Goal: Task Accomplishment & Management: Manage account settings

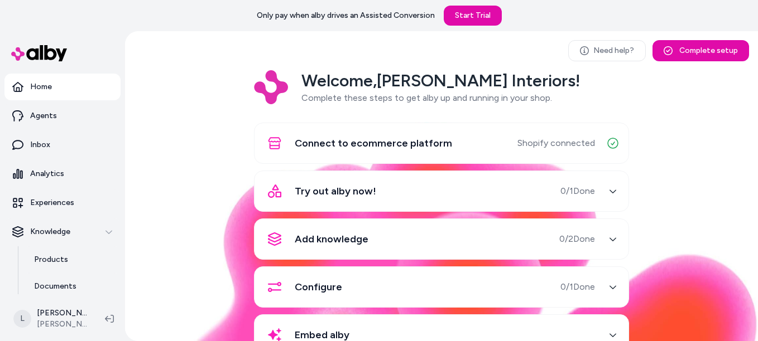
click at [605, 190] on div "button" at bounding box center [613, 191] width 18 height 18
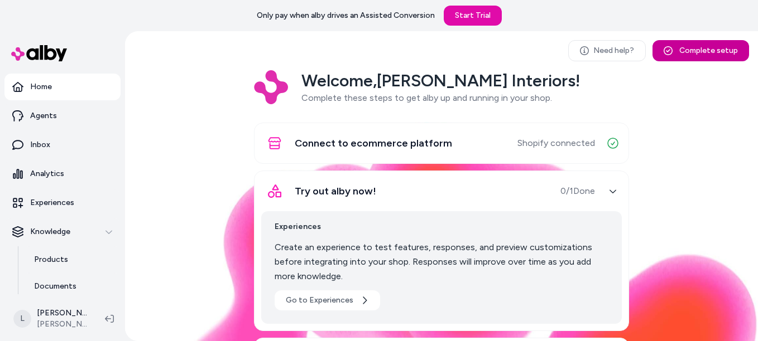
click at [706, 47] on button "Complete setup" at bounding box center [700, 50] width 97 height 21
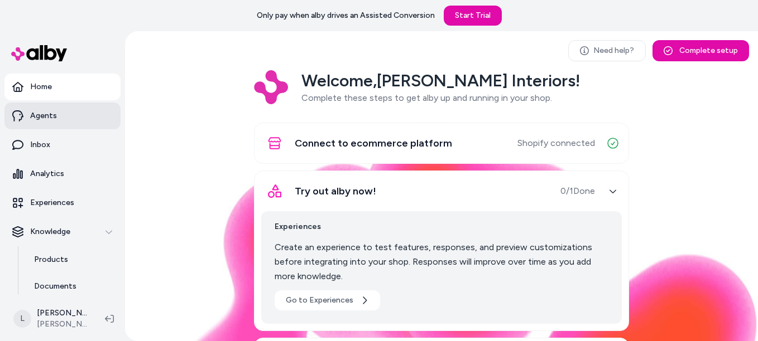
click at [63, 119] on link "Agents" at bounding box center [62, 116] width 116 height 27
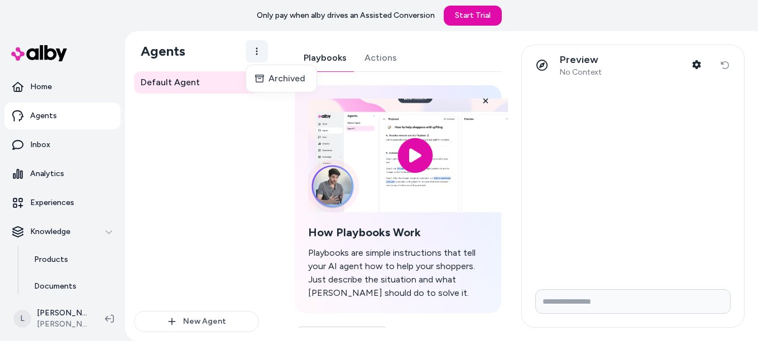
click at [254, 42] on html "Only pay when alby drives an Assisted Conversion Start Trial Home Agents Inbox …" at bounding box center [379, 170] width 758 height 341
click at [218, 135] on html "Only pay when alby drives an Assisted Conversion Start Trial Home Agents Inbox …" at bounding box center [379, 170] width 758 height 341
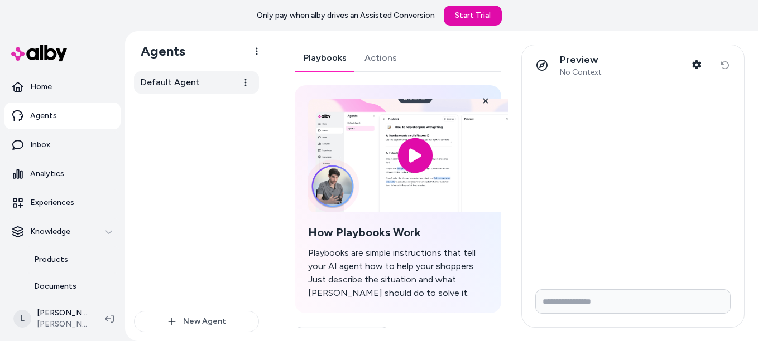
click at [191, 92] on link "Default Agent" at bounding box center [196, 82] width 125 height 22
click at [244, 84] on html "Only pay when alby drives an Assisted Conversion Start Trial Home Agents Inbox …" at bounding box center [379, 170] width 758 height 341
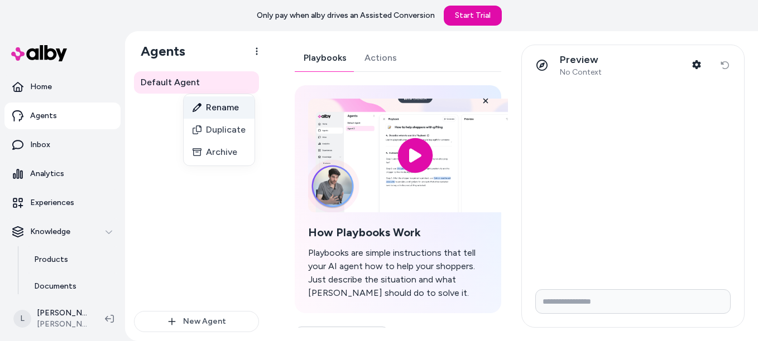
click at [232, 113] on div "Rename" at bounding box center [219, 108] width 71 height 22
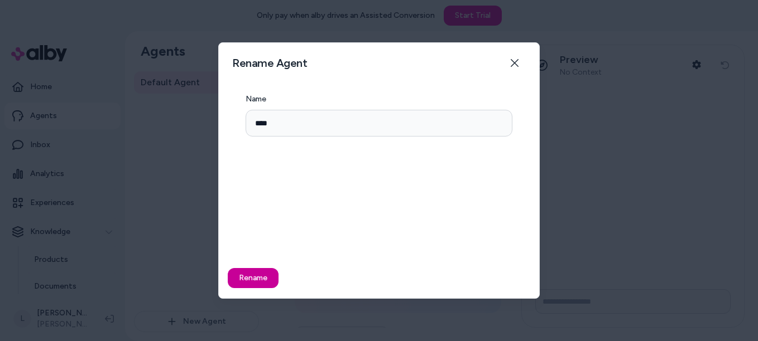
type input "****"
click at [249, 275] on button "Rename" at bounding box center [253, 278] width 51 height 20
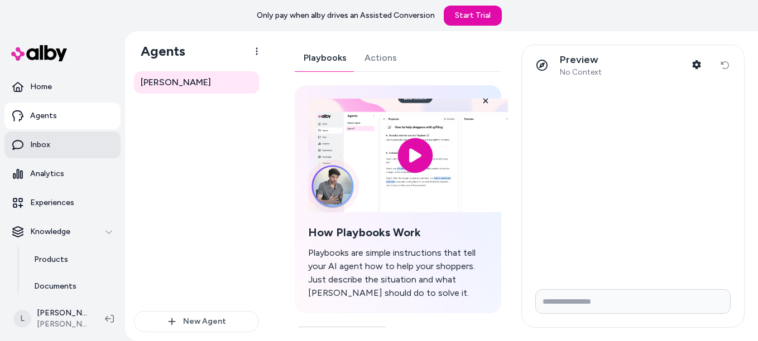
click at [37, 143] on p "Inbox" at bounding box center [40, 144] width 20 height 11
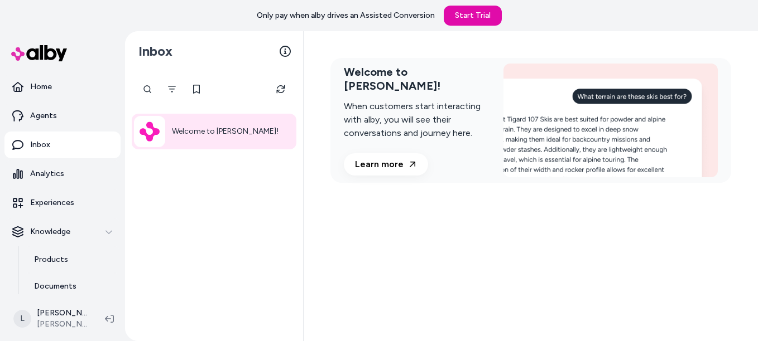
click at [247, 126] on div "Welcome to [PERSON_NAME]!" at bounding box center [214, 132] width 165 height 36
click at [210, 137] on p "Welcome to [PERSON_NAME]!" at bounding box center [225, 131] width 107 height 13
click at [62, 200] on p "Experiences" at bounding box center [52, 203] width 44 height 11
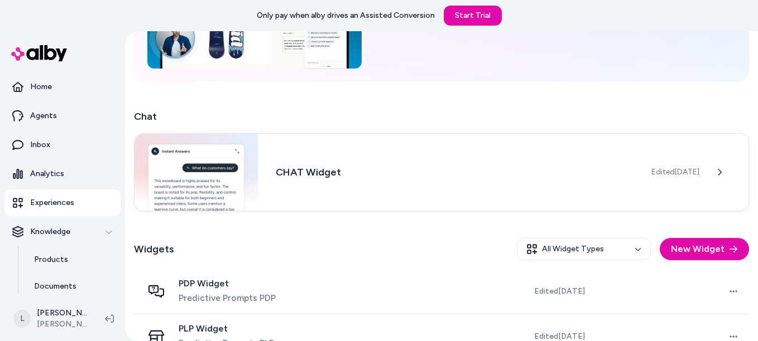
scroll to position [163, 0]
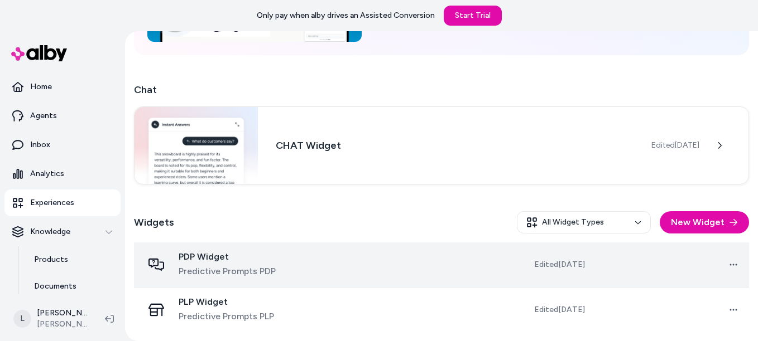
click at [538, 266] on span "Edited [DATE]" at bounding box center [559, 264] width 51 height 11
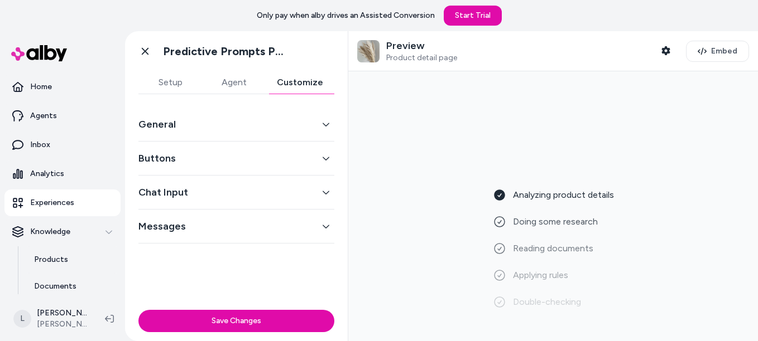
click at [302, 87] on button "Customize" at bounding box center [300, 82] width 69 height 22
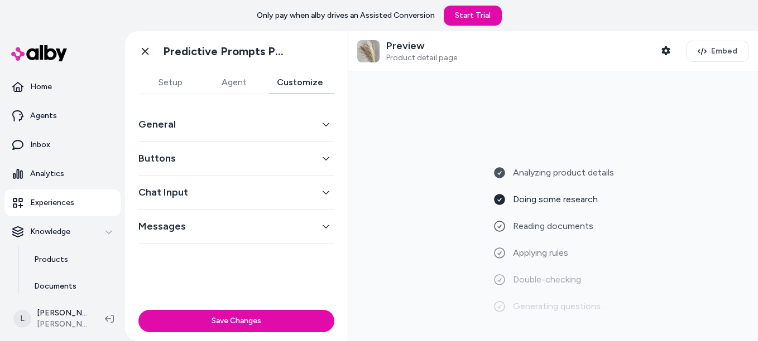
click at [325, 126] on icon "button" at bounding box center [326, 124] width 7 height 3
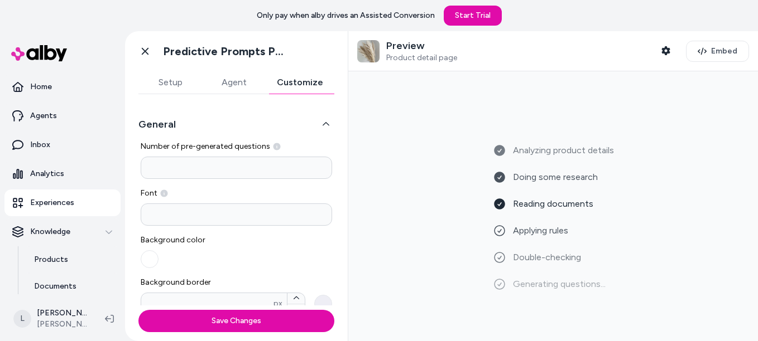
click at [166, 169] on input "*" at bounding box center [236, 168] width 191 height 22
type input "*"
click at [148, 206] on input at bounding box center [236, 215] width 191 height 22
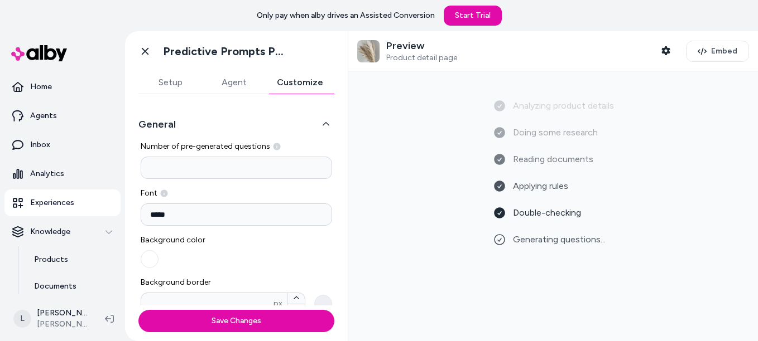
click at [206, 221] on input "*****" at bounding box center [236, 215] width 191 height 22
type input "*****"
click at [198, 243] on span "Background color" at bounding box center [187, 240] width 92 height 11
click at [181, 235] on span "Background color" at bounding box center [187, 240] width 92 height 11
click at [155, 255] on button "button" at bounding box center [150, 260] width 18 height 18
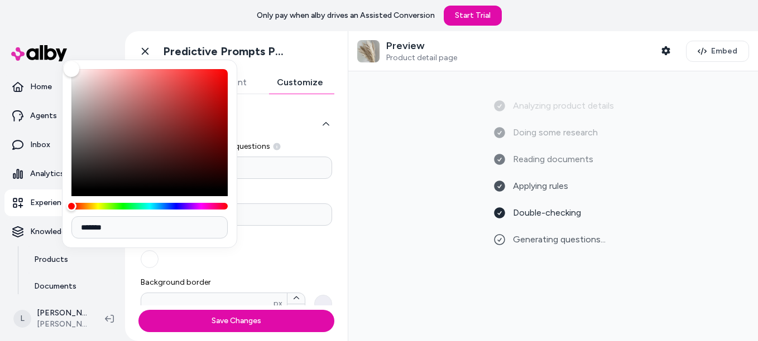
click at [99, 224] on input "*******" at bounding box center [149, 228] width 156 height 22
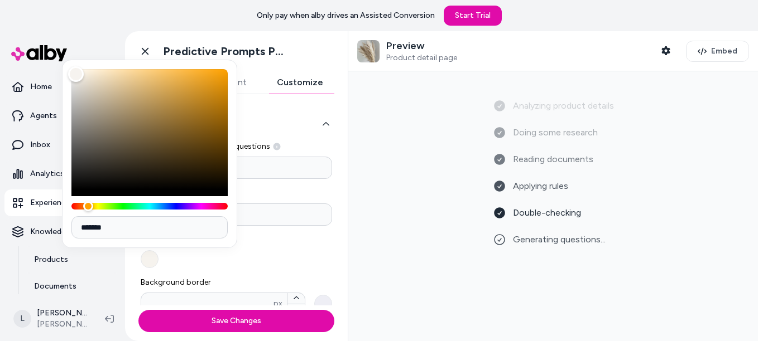
type input "*******"
click at [247, 252] on div "Background color" at bounding box center [236, 251] width 191 height 33
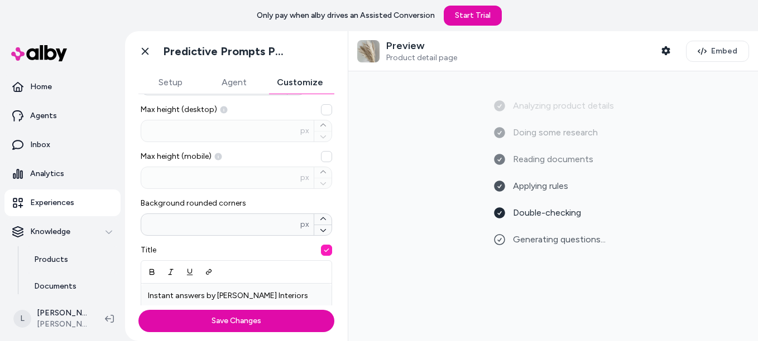
scroll to position [223, 0]
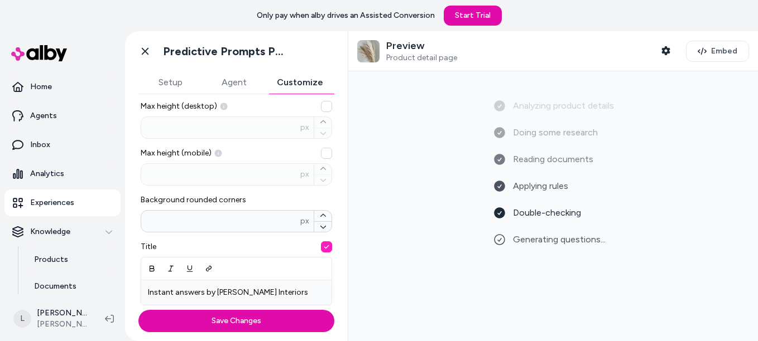
click at [238, 229] on div "** px" at bounding box center [236, 221] width 191 height 22
click at [238, 227] on input "**" at bounding box center [220, 221] width 159 height 11
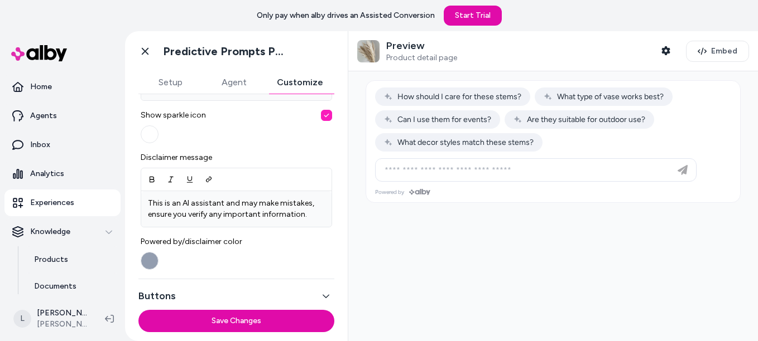
scroll to position [446, 0]
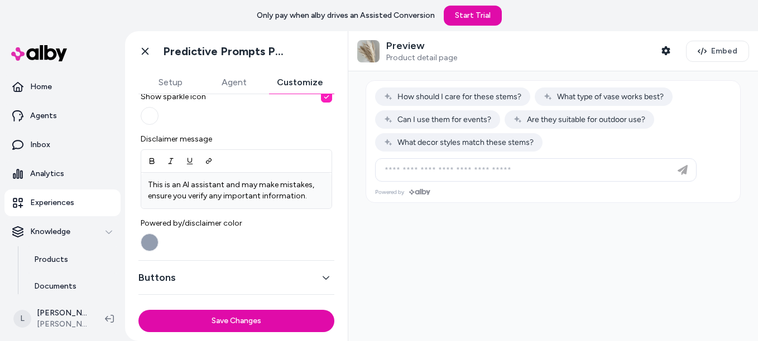
click at [153, 241] on button "Powered by/disclaimer color" at bounding box center [150, 243] width 18 height 18
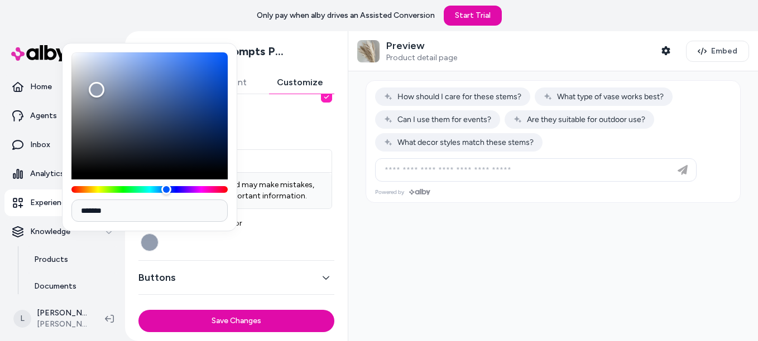
click at [148, 215] on input "*******" at bounding box center [149, 211] width 156 height 22
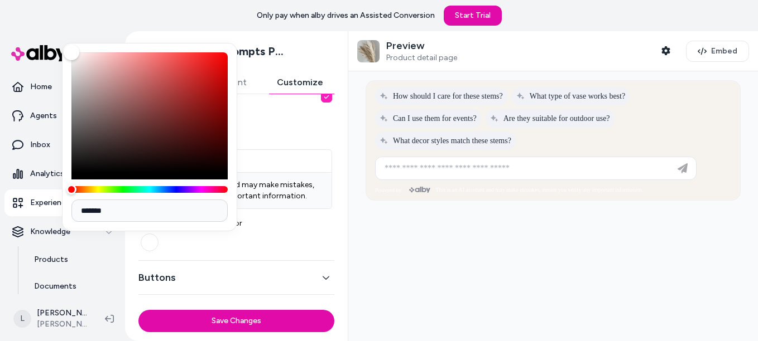
type input "*******"
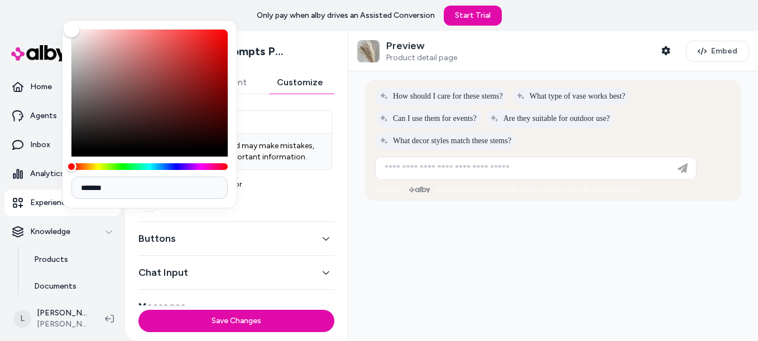
scroll to position [504, 0]
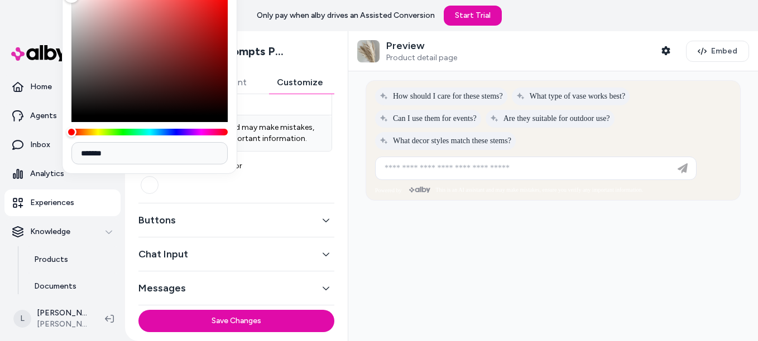
click at [311, 219] on button "Buttons" at bounding box center [236, 221] width 196 height 16
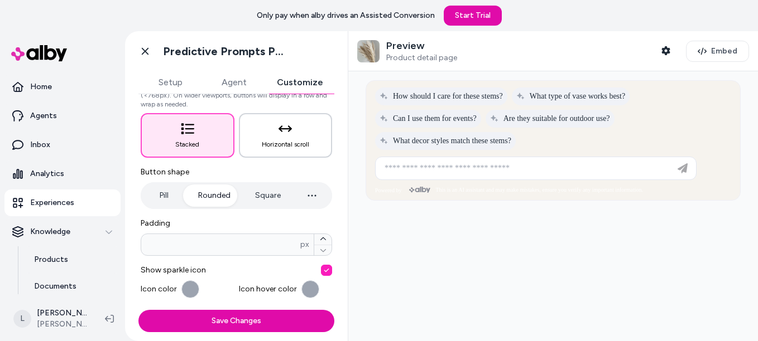
scroll to position [48, 0]
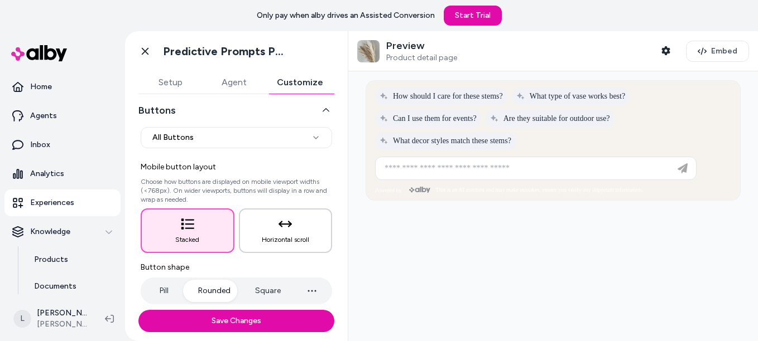
click at [251, 227] on button "Horizontal scroll" at bounding box center [286, 231] width 94 height 45
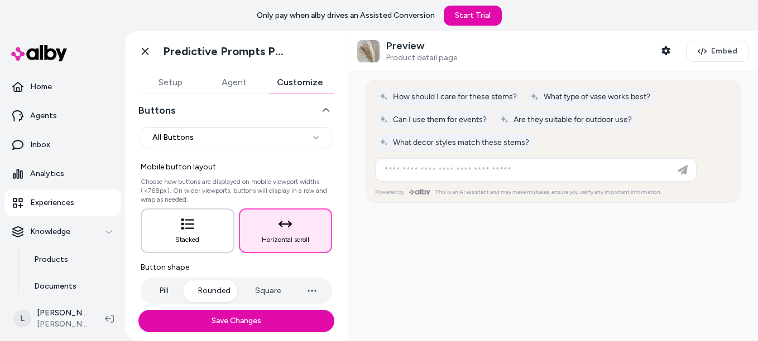
click at [194, 231] on button "Stacked" at bounding box center [188, 231] width 94 height 45
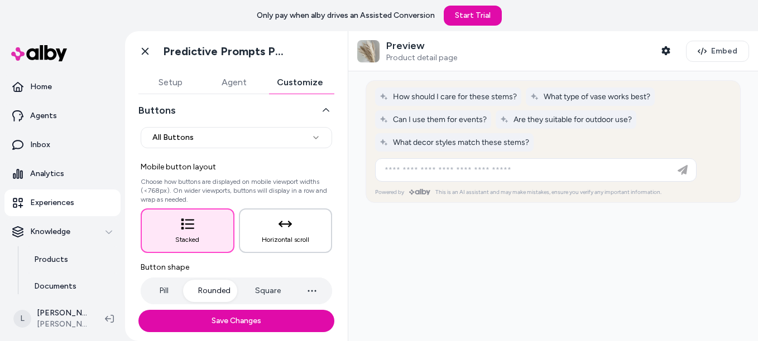
click at [299, 234] on button "Horizontal scroll" at bounding box center [286, 231] width 94 height 45
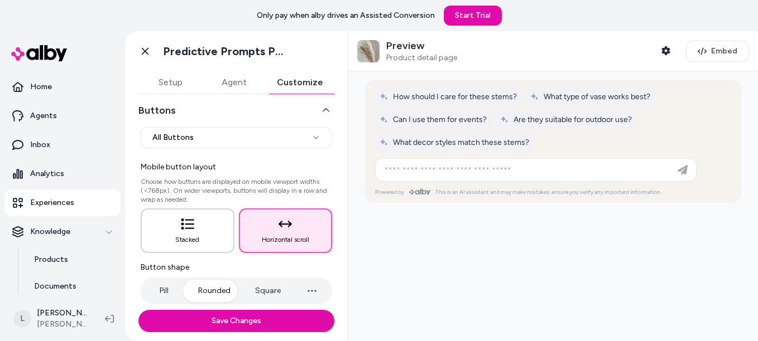
click at [201, 234] on button "Stacked" at bounding box center [188, 231] width 94 height 45
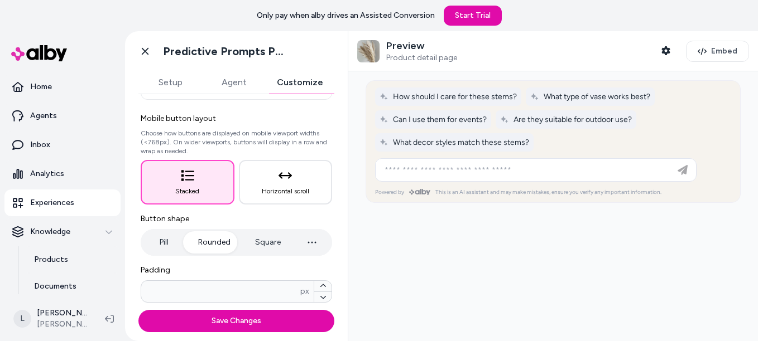
scroll to position [160, 0]
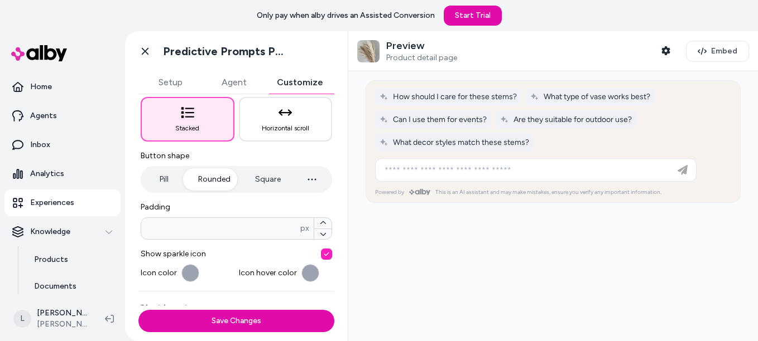
click at [170, 185] on button "Pill" at bounding box center [164, 180] width 42 height 22
click at [171, 228] on input "*" at bounding box center [220, 228] width 159 height 11
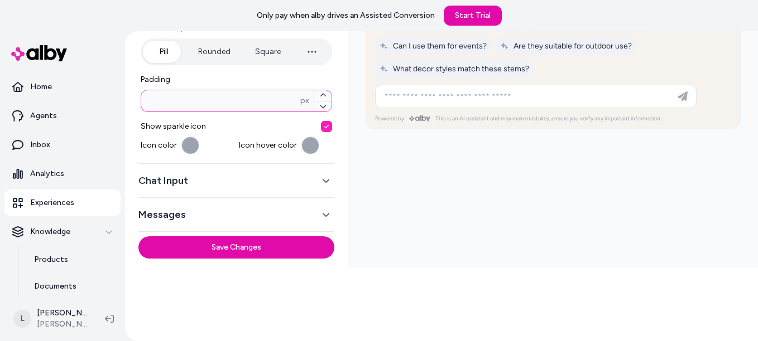
scroll to position [78, 0]
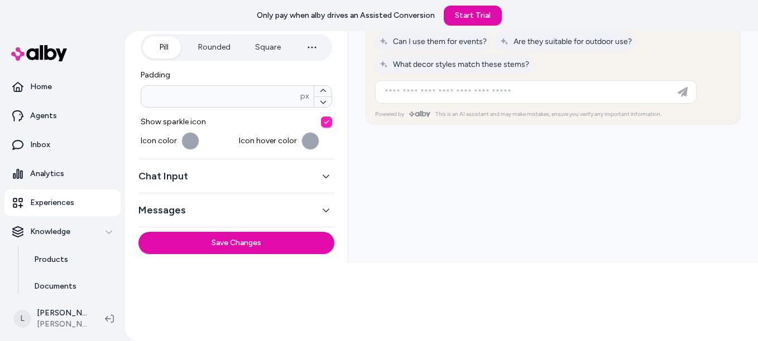
click at [225, 172] on button "Chat Input" at bounding box center [236, 177] width 196 height 16
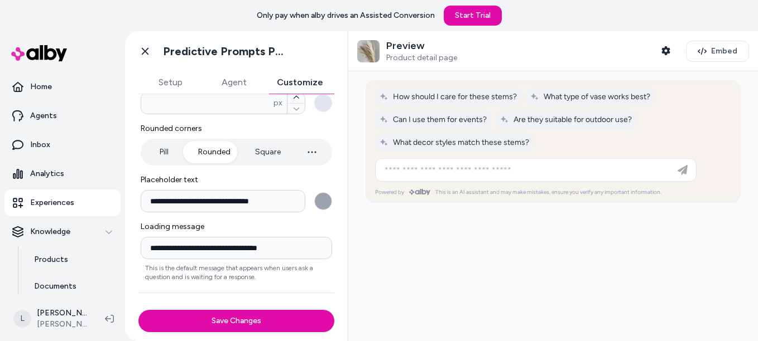
scroll to position [0, 0]
click at [166, 161] on button "Pill" at bounding box center [164, 152] width 42 height 22
click at [316, 201] on button "**********" at bounding box center [323, 202] width 18 height 18
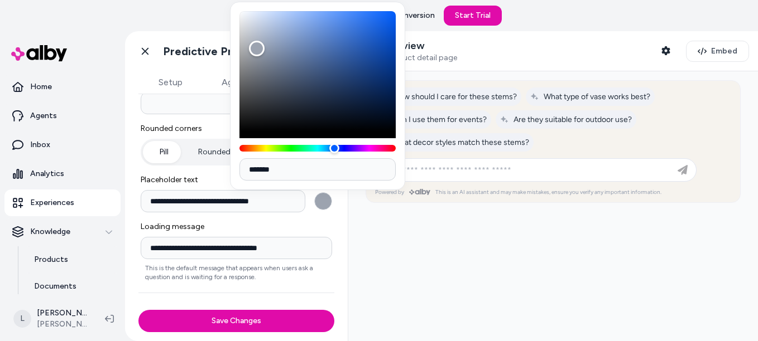
click at [276, 165] on input "*******" at bounding box center [317, 169] width 156 height 22
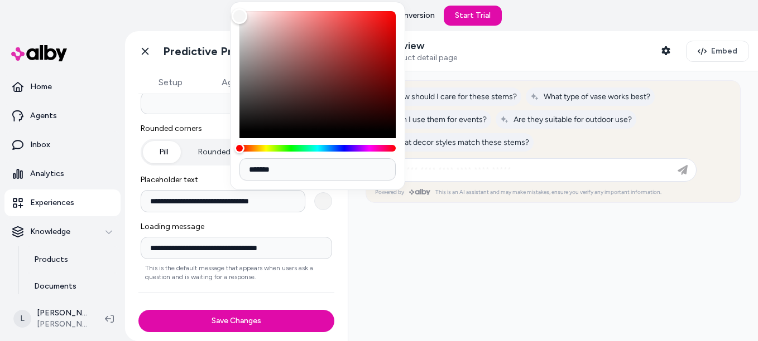
click at [300, 170] on input "*******" at bounding box center [317, 169] width 156 height 22
type input "*******"
click at [325, 231] on span "Loading message" at bounding box center [236, 227] width 191 height 11
click at [325, 237] on input "**********" at bounding box center [236, 248] width 191 height 22
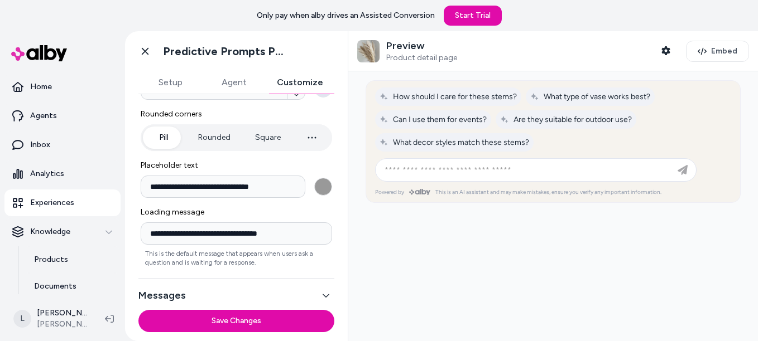
scroll to position [235, 0]
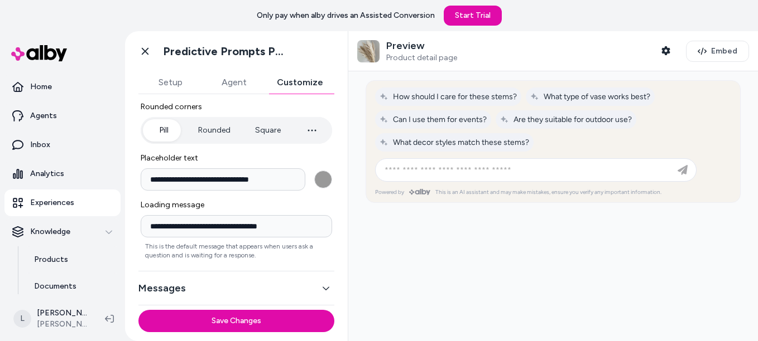
click at [281, 276] on div "Messages" at bounding box center [236, 289] width 196 height 34
click at [267, 282] on button "Messages" at bounding box center [236, 289] width 196 height 16
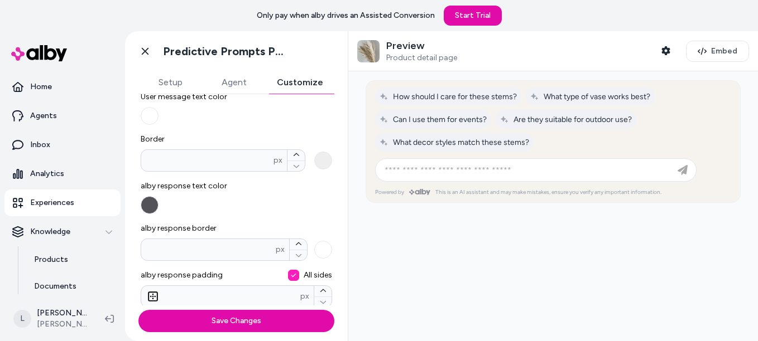
scroll to position [210, 0]
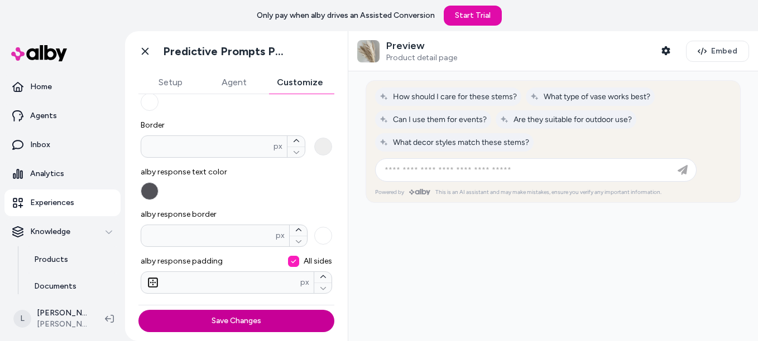
click at [258, 318] on button "Save Changes" at bounding box center [236, 321] width 196 height 22
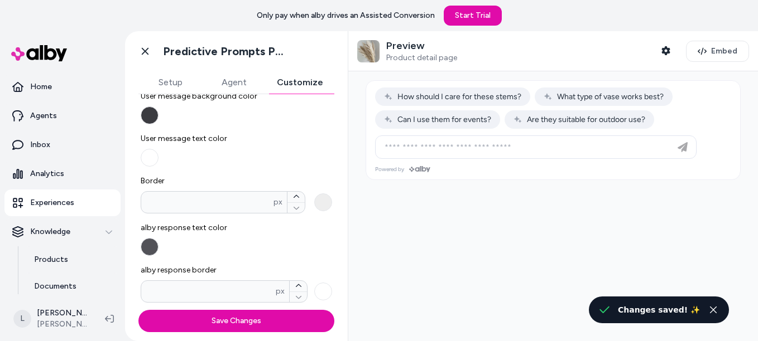
click at [239, 90] on button "Agent" at bounding box center [234, 82] width 64 height 22
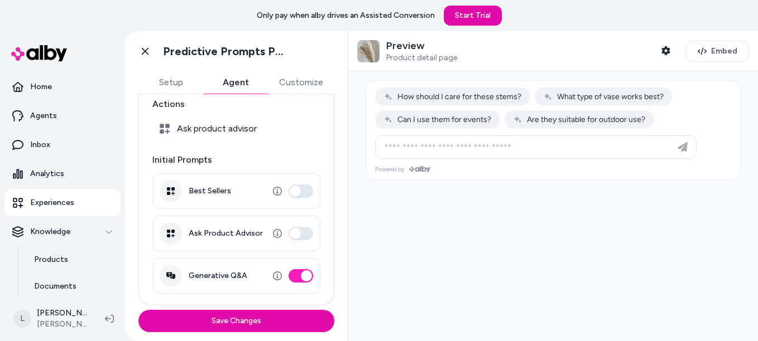
scroll to position [56, 0]
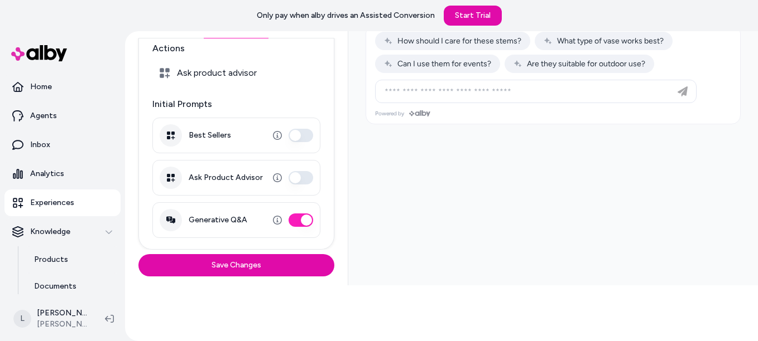
click at [295, 175] on button "Ask Product Advisor" at bounding box center [300, 177] width 25 height 13
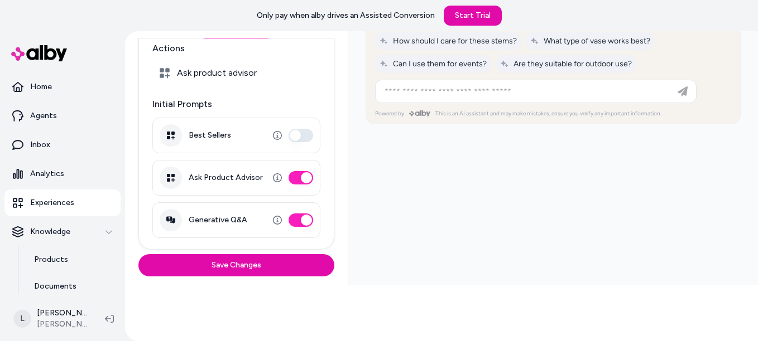
click at [294, 136] on button "Best Sellers" at bounding box center [300, 135] width 25 height 13
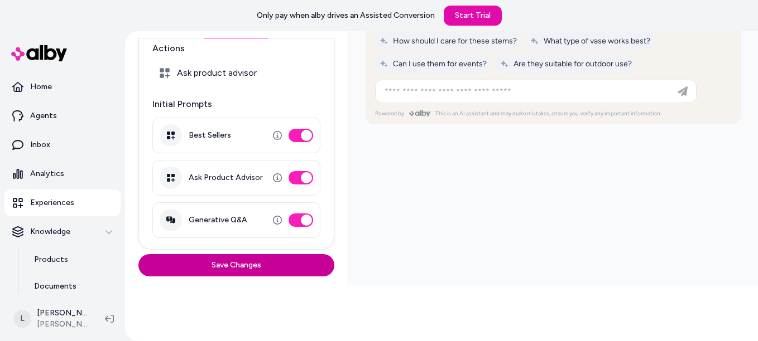
click at [271, 266] on button "Save Changes" at bounding box center [236, 265] width 196 height 22
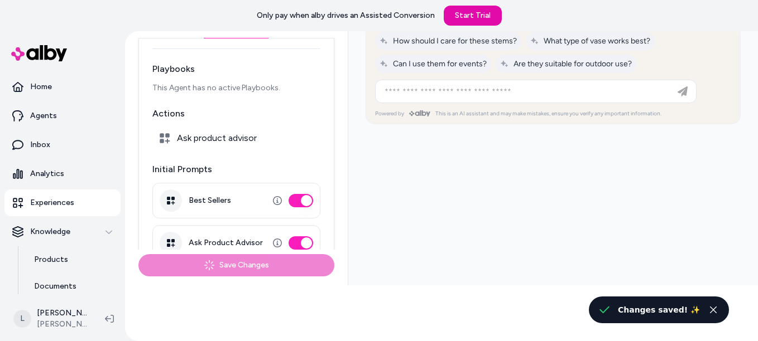
scroll to position [0, 0]
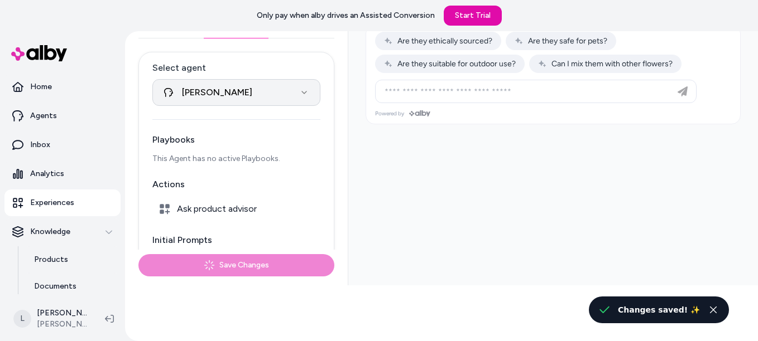
click at [184, 102] on body "Only pay when [PERSON_NAME] drives an Assisted Conversion Start Trial Home Agen…" at bounding box center [379, 170] width 758 height 341
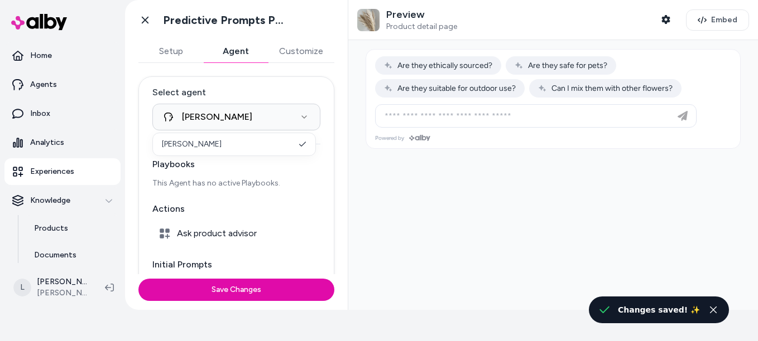
click at [169, 50] on html "Only pay when [PERSON_NAME] drives an Assisted Conversion Start Trial Home Agen…" at bounding box center [379, 139] width 758 height 341
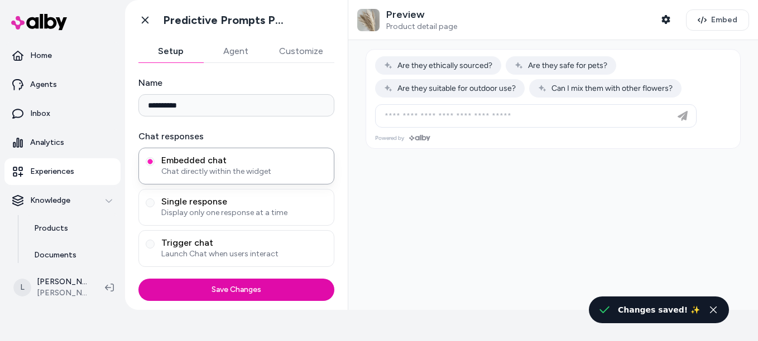
drag, startPoint x: 158, startPoint y: 45, endPoint x: 178, endPoint y: 51, distance: 20.5
click at [158, 46] on button "Setup" at bounding box center [170, 51] width 65 height 22
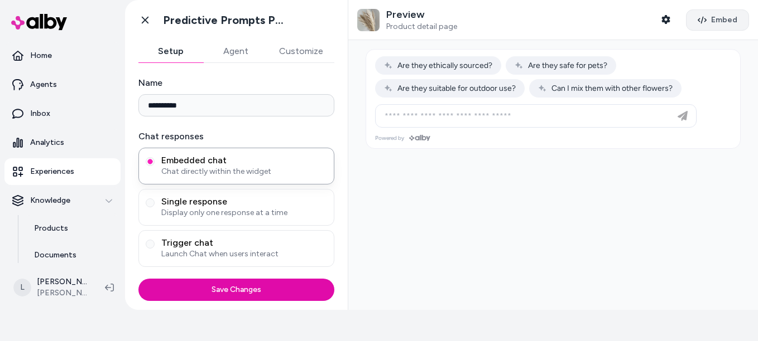
click at [695, 25] on button "Embed" at bounding box center [717, 19] width 63 height 21
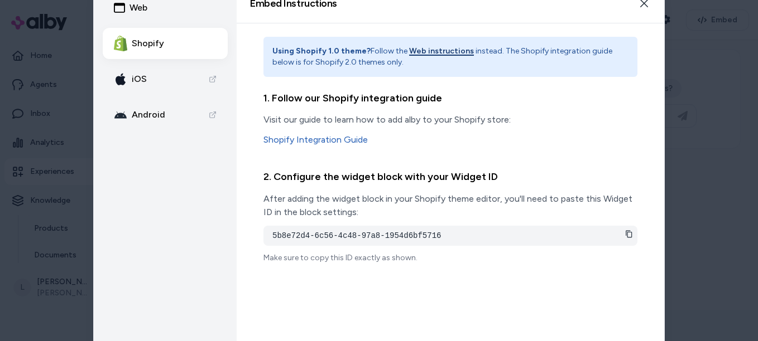
click at [628, 233] on icon at bounding box center [629, 234] width 8 height 8
click at [627, 237] on icon at bounding box center [629, 233] width 6 height 7
click at [341, 138] on link "Shopify Integration Guide" at bounding box center [450, 139] width 374 height 13
click at [644, 3] on icon "button" at bounding box center [644, 3] width 8 height 8
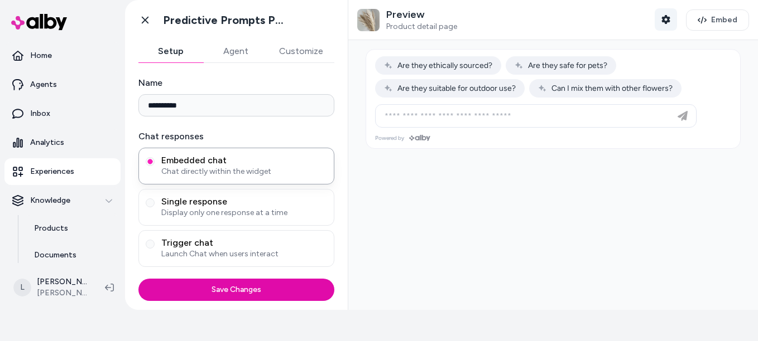
click at [655, 15] on button "Shopper Context" at bounding box center [666, 19] width 22 height 22
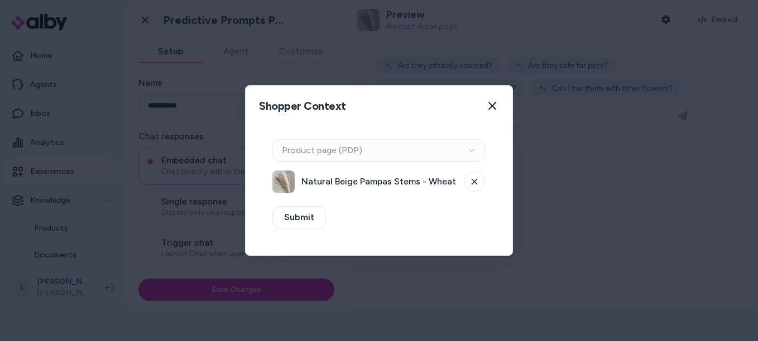
click at [307, 151] on div "Context Type Product page (PDP)" at bounding box center [378, 150] width 213 height 22
click at [492, 105] on icon "button" at bounding box center [492, 106] width 8 height 8
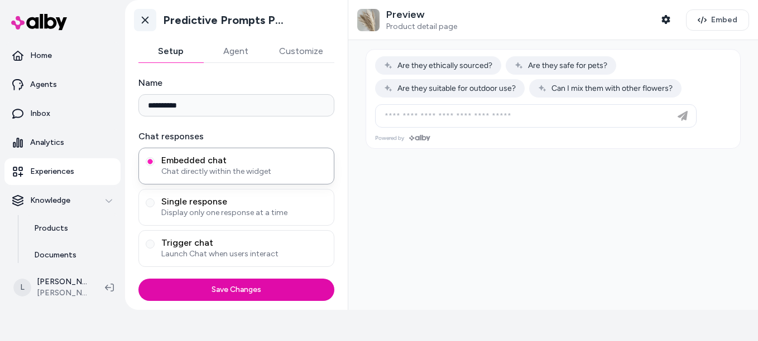
click at [141, 21] on icon at bounding box center [144, 20] width 11 height 11
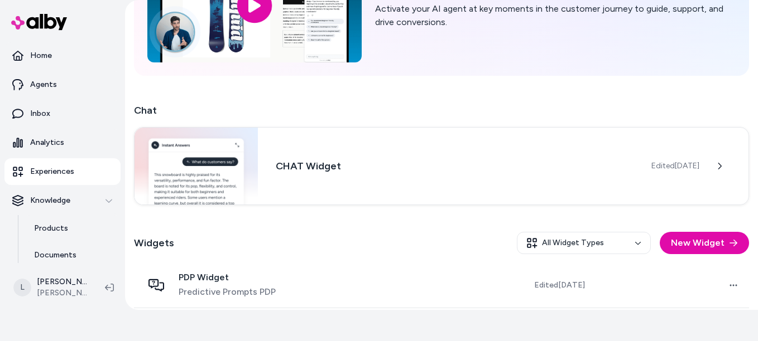
scroll to position [163, 0]
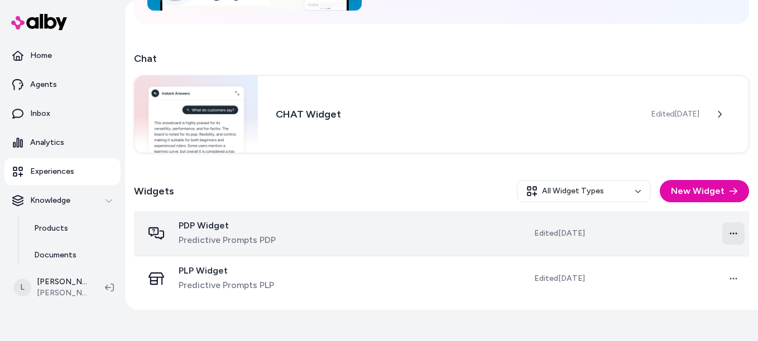
click at [734, 234] on html "Only pay when [PERSON_NAME] drives an Assisted Conversion Start Trial Home Agen…" at bounding box center [379, 139] width 758 height 341
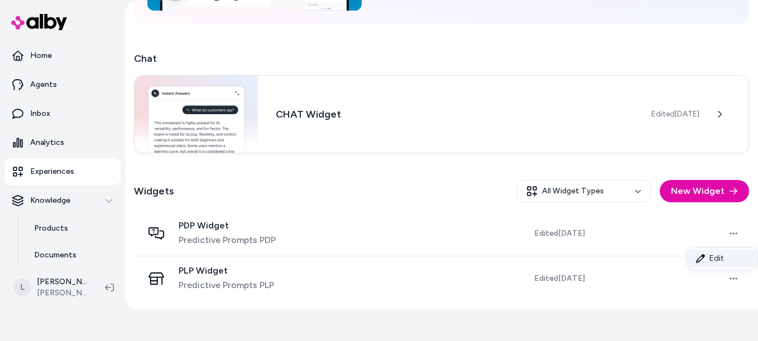
click at [715, 258] on link "Edit" at bounding box center [722, 259] width 70 height 18
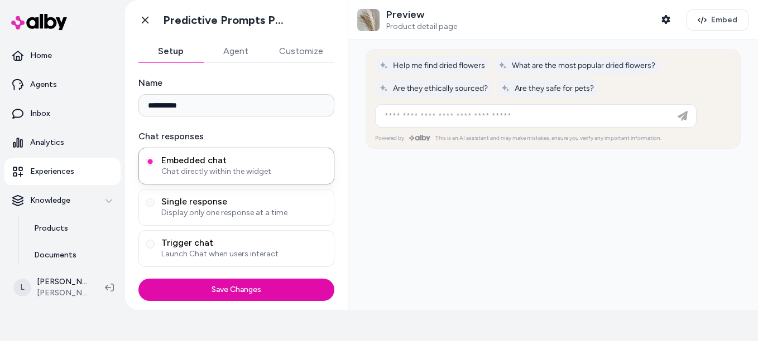
click at [165, 104] on input "**********" at bounding box center [236, 105] width 196 height 22
click at [157, 105] on input "**********" at bounding box center [236, 105] width 196 height 22
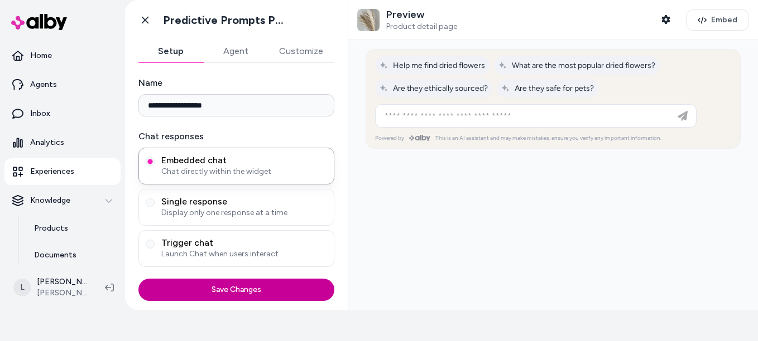
type input "**********"
click at [262, 291] on button "Save Changes" at bounding box center [236, 290] width 196 height 22
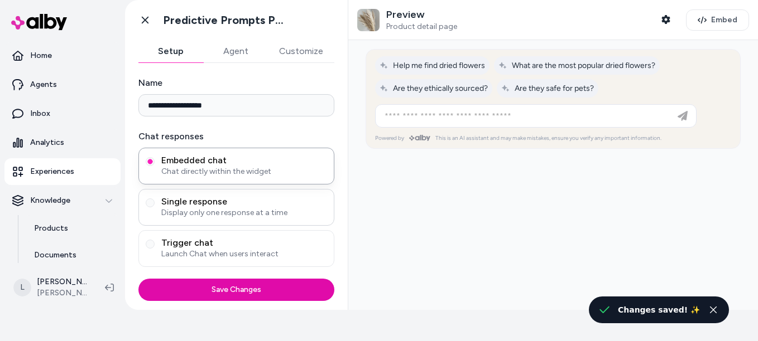
click at [174, 204] on span "Single response" at bounding box center [244, 201] width 166 height 11
click at [155, 204] on button "Single response Display only one response at a time" at bounding box center [150, 203] width 9 height 9
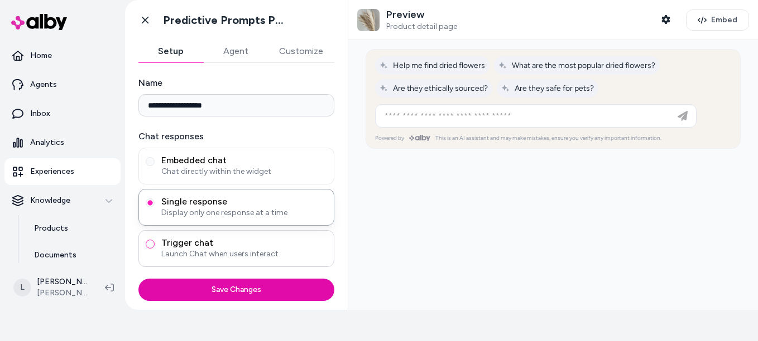
click at [149, 243] on button "Trigger chat Launch Chat when users interact" at bounding box center [150, 244] width 9 height 9
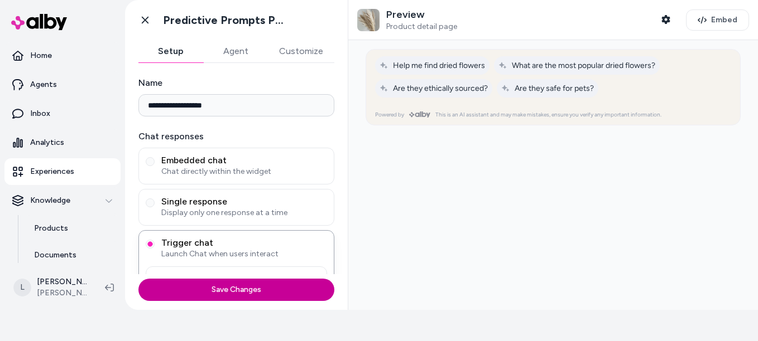
click at [180, 297] on button "Save Changes" at bounding box center [236, 290] width 196 height 22
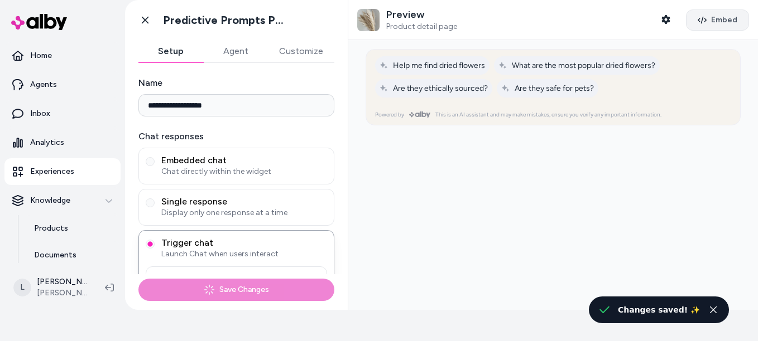
click at [714, 15] on span "Embed" at bounding box center [724, 20] width 26 height 11
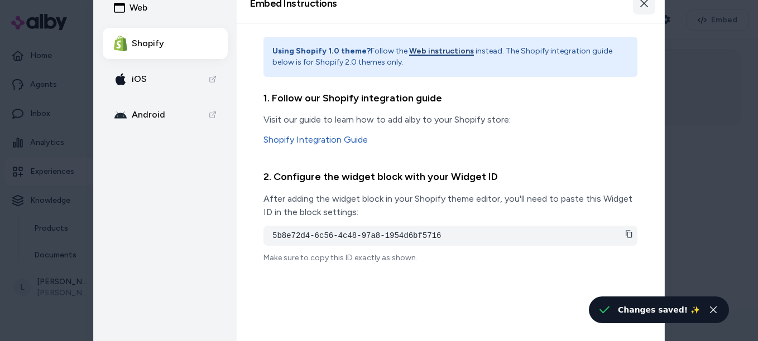
click at [641, 7] on icon "button" at bounding box center [643, 3] width 9 height 9
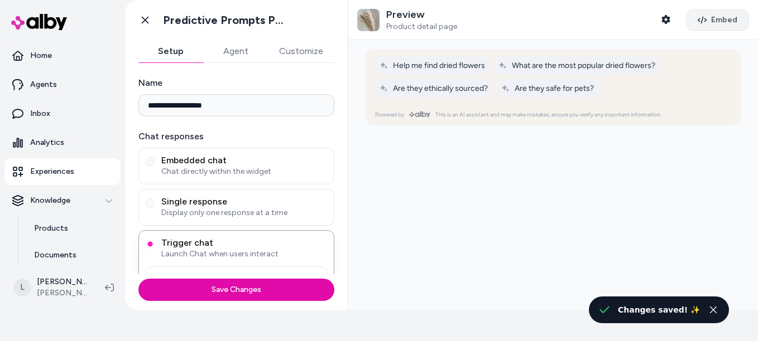
click at [697, 17] on icon "button" at bounding box center [701, 20] width 9 height 9
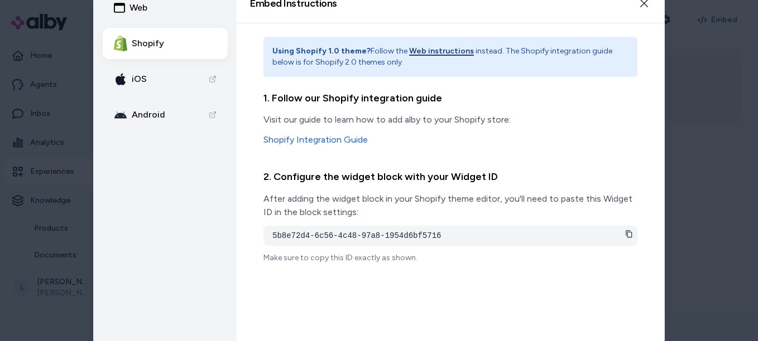
drag, startPoint x: 629, startPoint y: 233, endPoint x: 608, endPoint y: 184, distance: 53.7
click at [629, 233] on icon at bounding box center [629, 234] width 8 height 8
click at [409, 54] on button "Web instructions" at bounding box center [441, 51] width 65 height 11
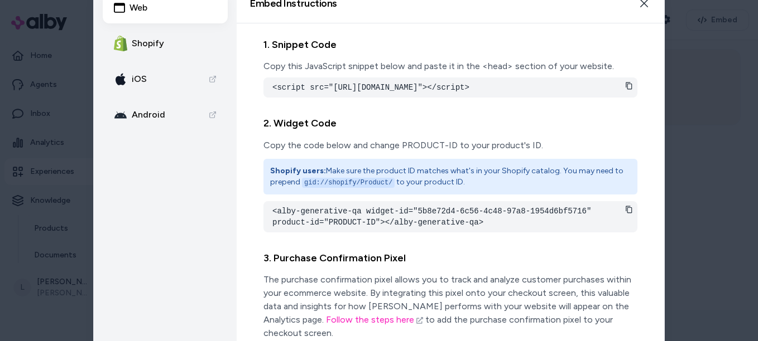
drag, startPoint x: 416, startPoint y: 100, endPoint x: 272, endPoint y: 86, distance: 144.1
click at [272, 86] on pre "<script src="[URL][DOMAIN_NAME]"></script>" at bounding box center [450, 87] width 356 height 11
drag, startPoint x: 272, startPoint y: 86, endPoint x: 307, endPoint y: 104, distance: 39.4
copy pre "<script src="[URL][DOMAIN_NAME]"></script>"
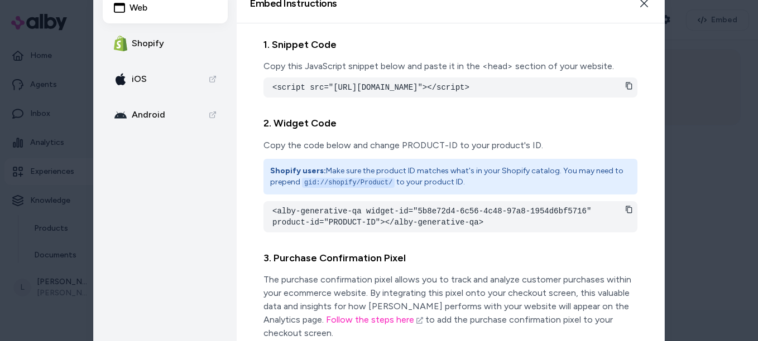
click at [348, 188] on code "gid://shopify/Product/" at bounding box center [348, 183] width 93 height 10
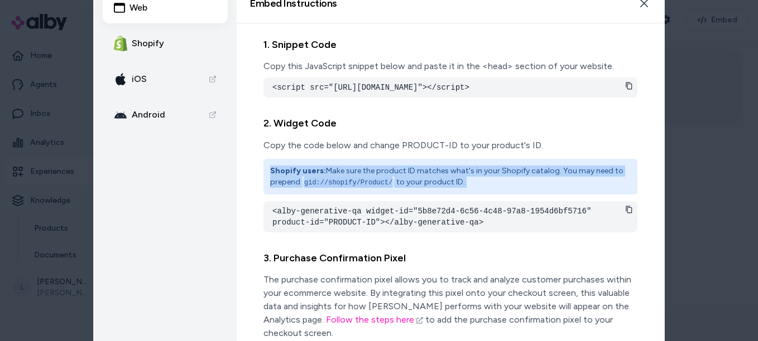
click at [348, 188] on code "gid://shopify/Product/" at bounding box center [348, 183] width 93 height 10
drag, startPoint x: 348, startPoint y: 191, endPoint x: 464, endPoint y: 200, distance: 115.8
click at [464, 195] on div "Shopify users: Make sure the product ID matches what's in your Shopify catalog.…" at bounding box center [450, 177] width 374 height 36
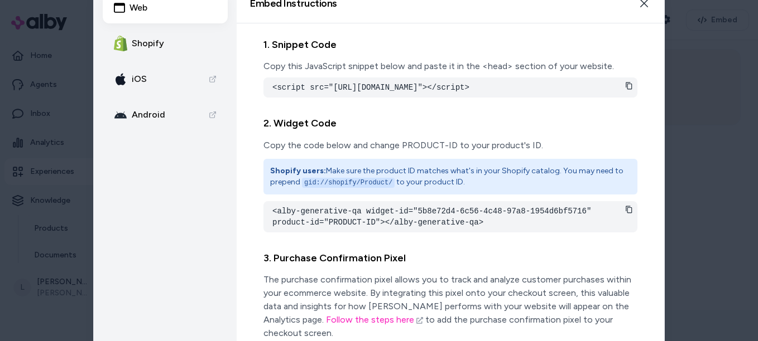
click at [625, 214] on icon at bounding box center [629, 210] width 8 height 8
drag, startPoint x: 642, startPoint y: 8, endPoint x: 557, endPoint y: 22, distance: 86.0
click at [642, 8] on button "Close" at bounding box center [644, 3] width 22 height 22
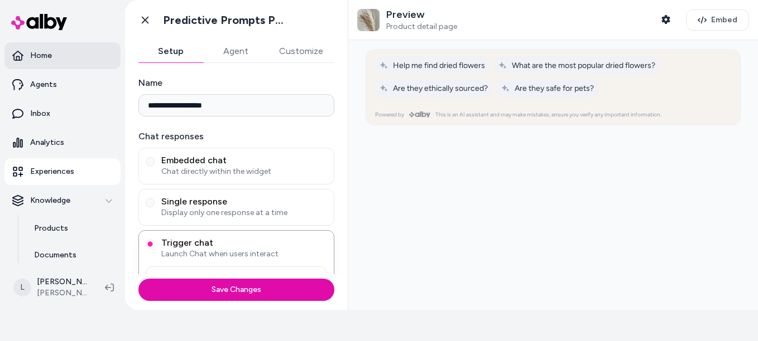
click at [39, 61] on link "Home" at bounding box center [62, 55] width 116 height 27
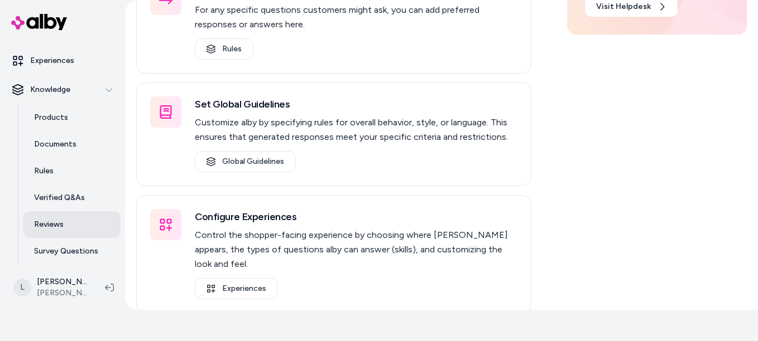
scroll to position [142, 0]
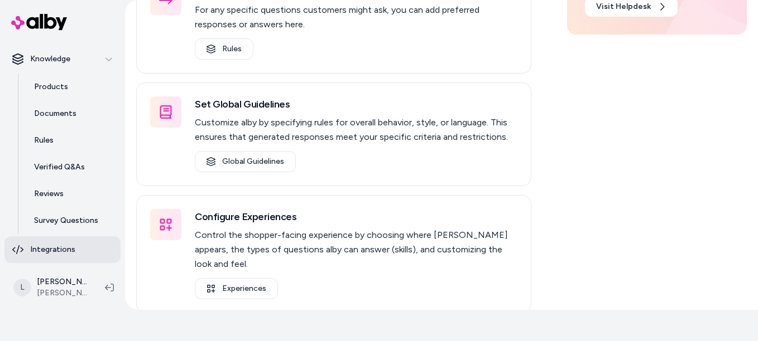
click at [70, 253] on p "Integrations" at bounding box center [52, 249] width 45 height 11
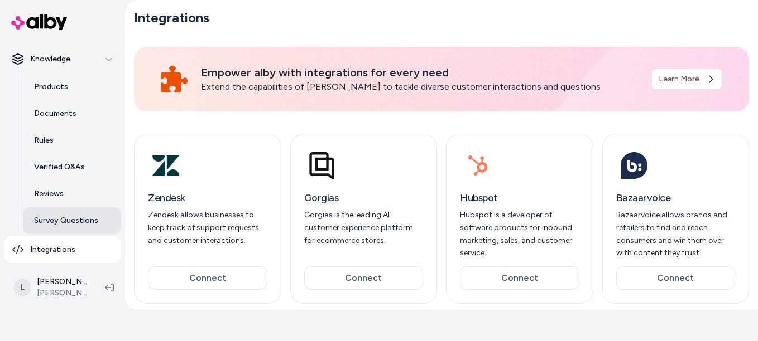
click at [64, 209] on link "Survey Questions" at bounding box center [72, 221] width 98 height 27
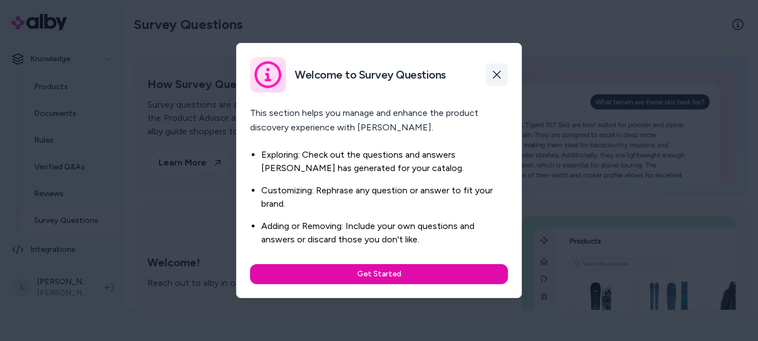
click at [499, 75] on icon "button" at bounding box center [496, 74] width 9 height 9
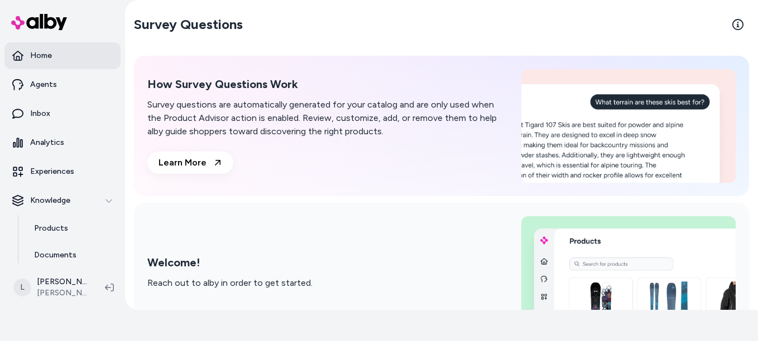
click at [32, 61] on link "Home" at bounding box center [62, 55] width 116 height 27
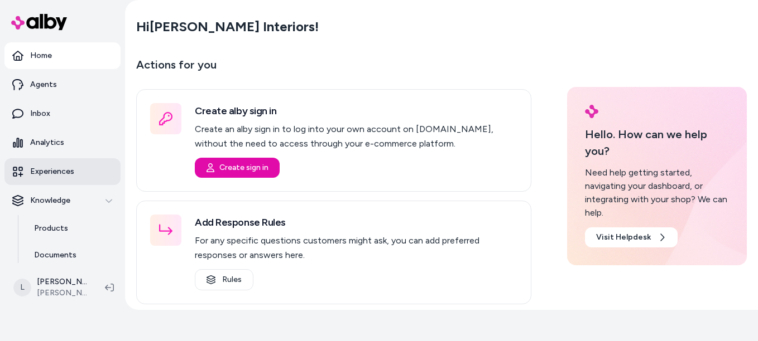
click at [66, 175] on p "Experiences" at bounding box center [52, 171] width 44 height 11
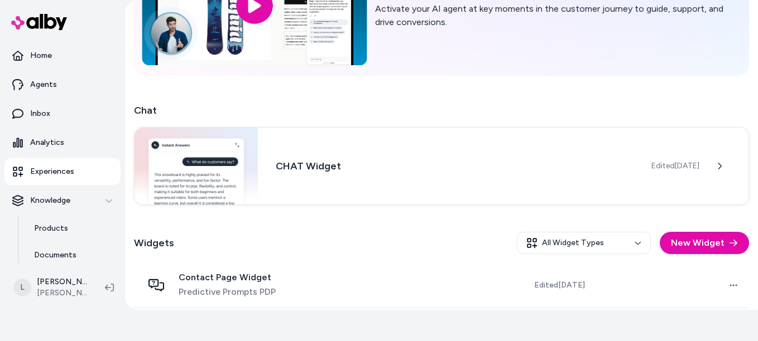
scroll to position [163, 0]
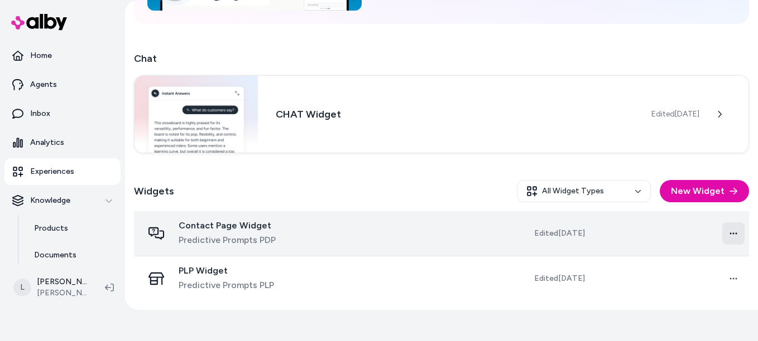
click at [728, 237] on html "Only pay when [PERSON_NAME] drives an Assisted Conversion Start Trial Home Agen…" at bounding box center [379, 139] width 758 height 341
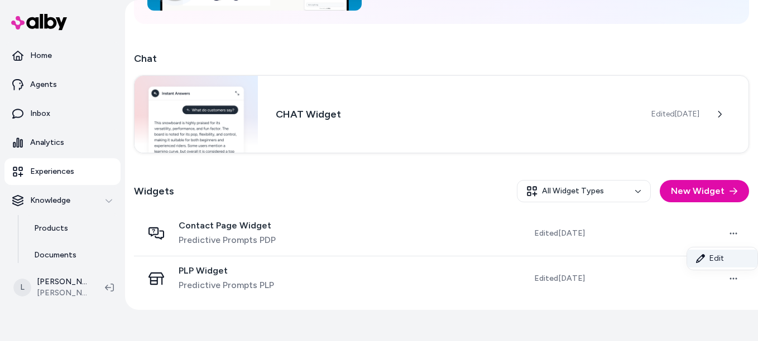
click at [714, 254] on link "Edit" at bounding box center [722, 259] width 70 height 18
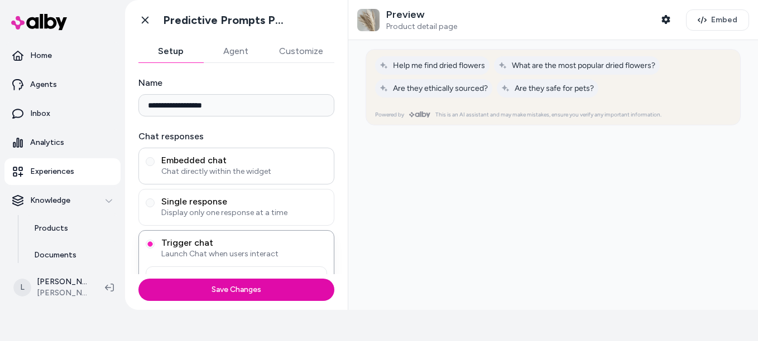
click at [200, 171] on span "Chat directly within the widget" at bounding box center [244, 171] width 166 height 11
click at [155, 166] on button "Embedded chat Chat directly within the widget" at bounding box center [150, 161] width 9 height 9
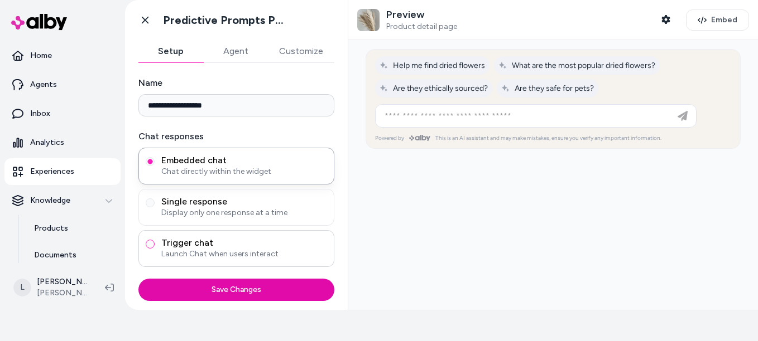
click at [149, 241] on button "Trigger chat Launch Chat when users interact" at bounding box center [150, 244] width 9 height 9
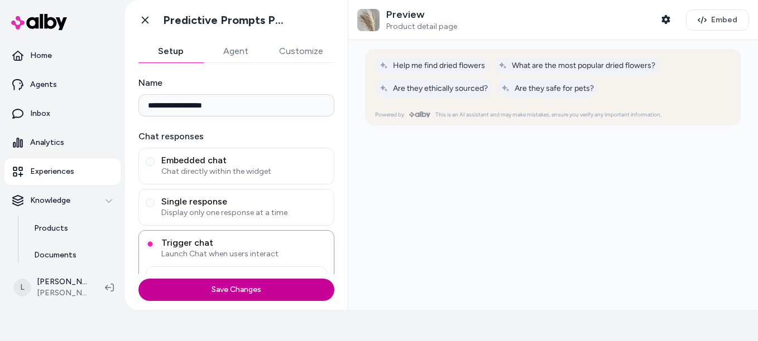
click at [234, 290] on button "Save Changes" at bounding box center [236, 290] width 196 height 22
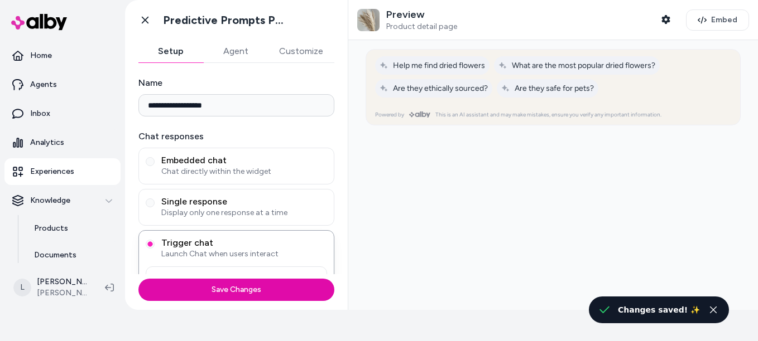
click at [237, 53] on button "Agent" at bounding box center [235, 51] width 65 height 22
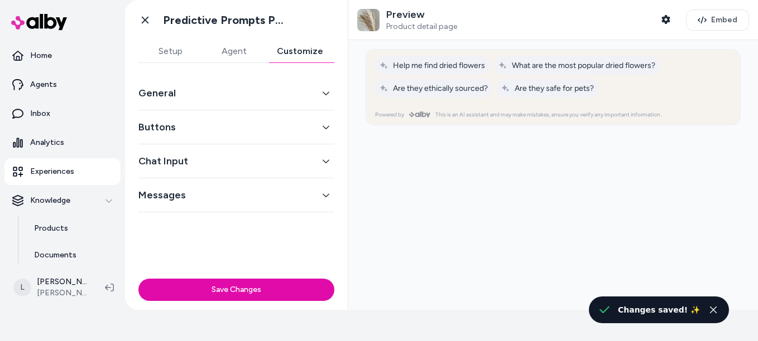
click at [288, 50] on button "Customize" at bounding box center [300, 51] width 69 height 22
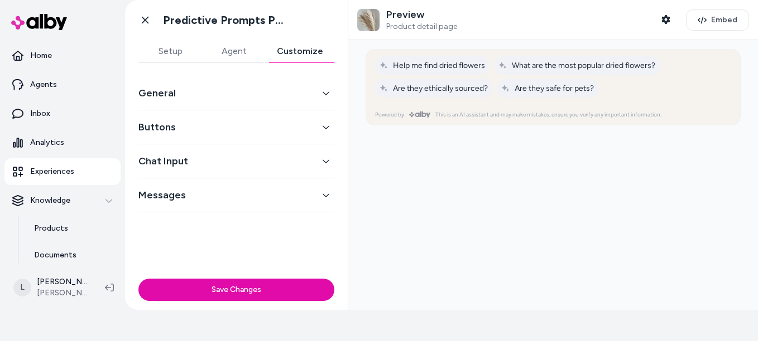
click at [328, 163] on icon "button" at bounding box center [326, 161] width 8 height 8
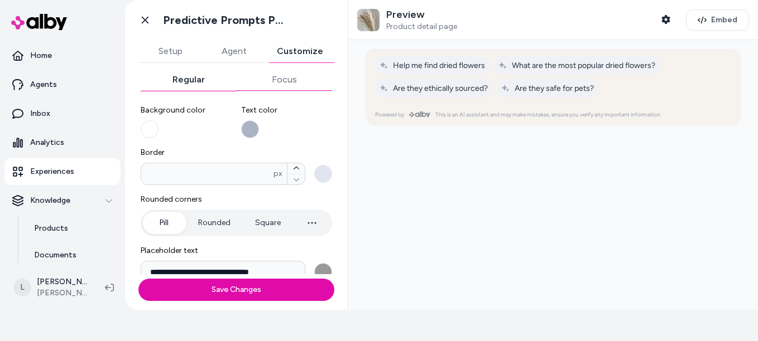
scroll to position [68, 0]
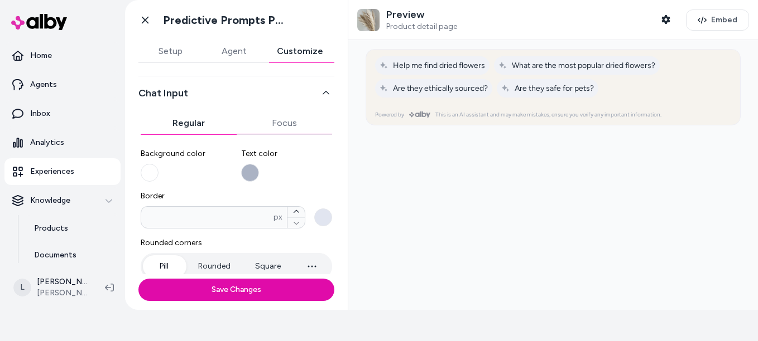
click at [275, 75] on div "**********" at bounding box center [236, 225] width 196 height 434
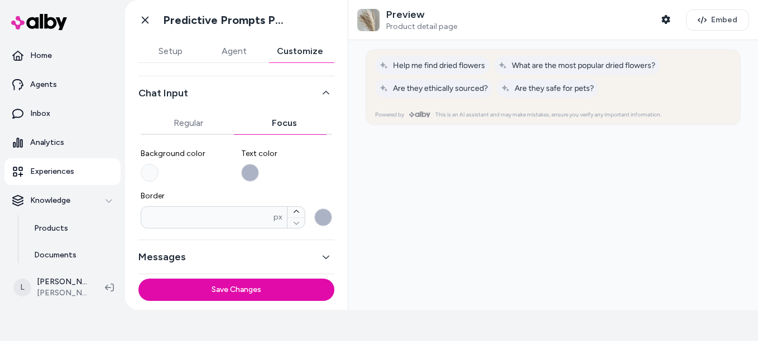
click at [322, 256] on icon "button" at bounding box center [326, 257] width 8 height 8
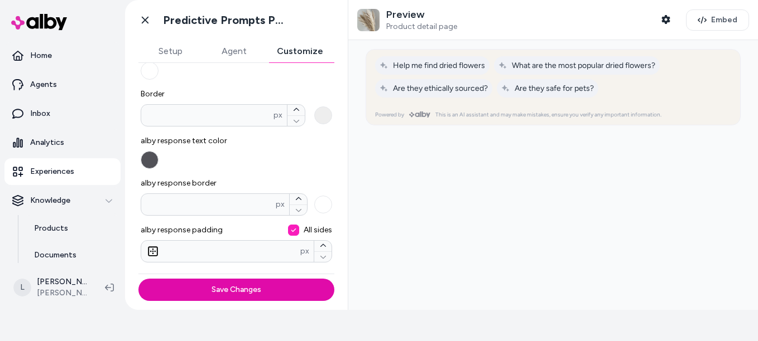
scroll to position [0, 0]
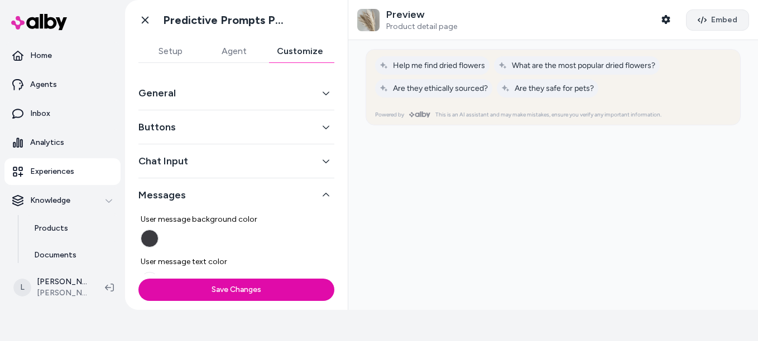
click at [686, 16] on button "Embed" at bounding box center [717, 19] width 63 height 21
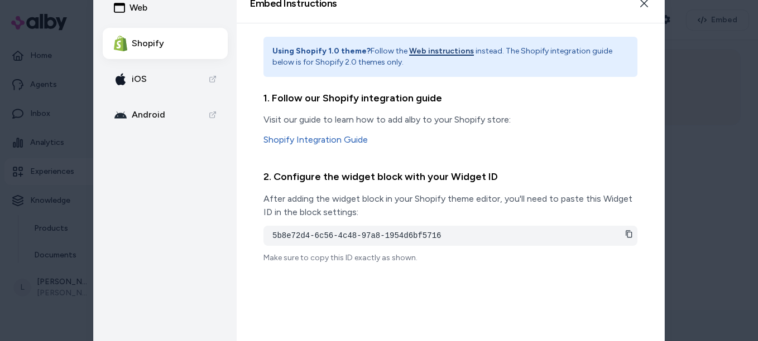
click at [629, 236] on icon at bounding box center [629, 234] width 8 height 8
click at [157, 12] on button "Web" at bounding box center [165, 7] width 125 height 31
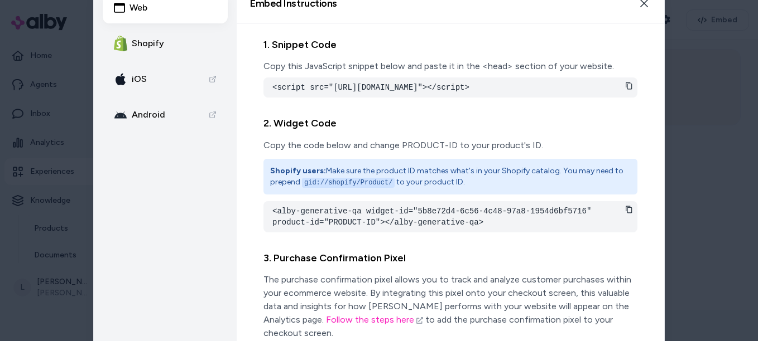
scroll to position [2, 0]
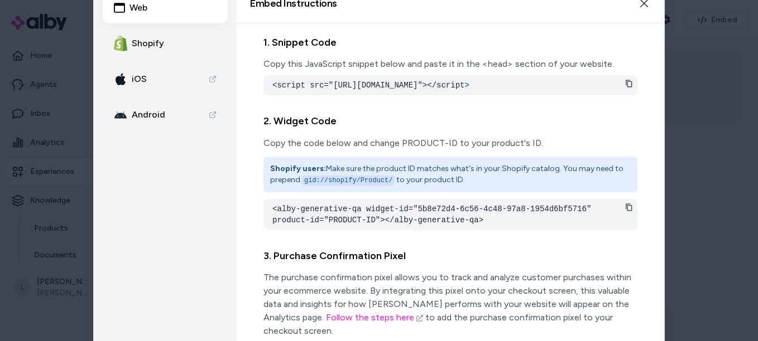
click at [625, 81] on icon at bounding box center [629, 84] width 8 height 8
click at [646, 4] on icon "button" at bounding box center [643, 3] width 9 height 9
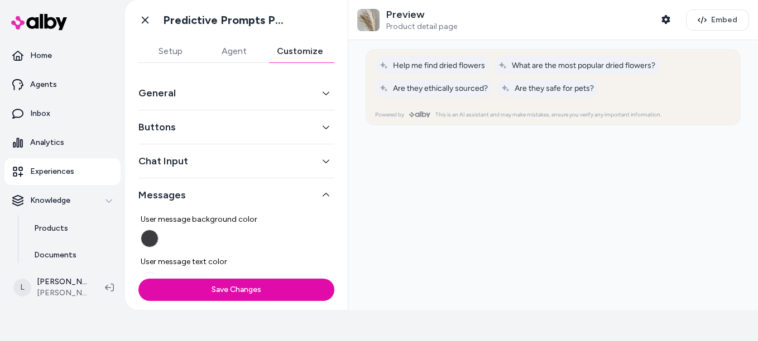
click at [53, 174] on p "Experiences" at bounding box center [52, 171] width 44 height 11
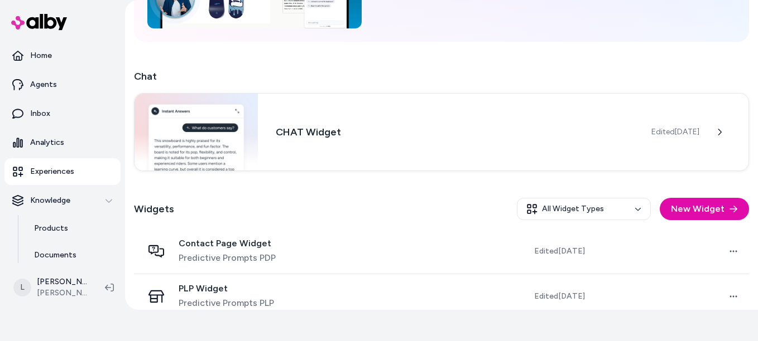
scroll to position [163, 0]
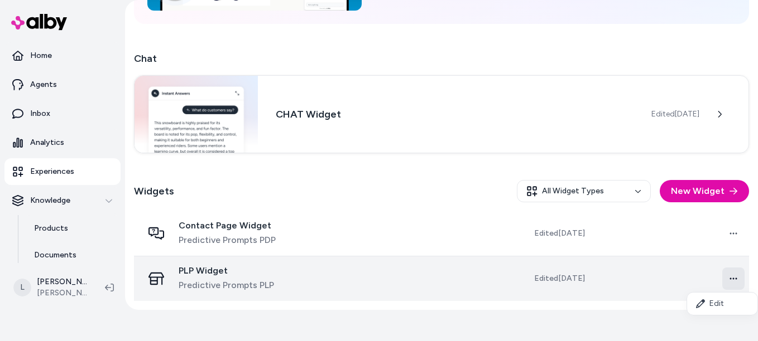
click at [730, 280] on html "Only pay when [PERSON_NAME] drives an Assisted Conversion Start Trial Home Agen…" at bounding box center [379, 139] width 758 height 341
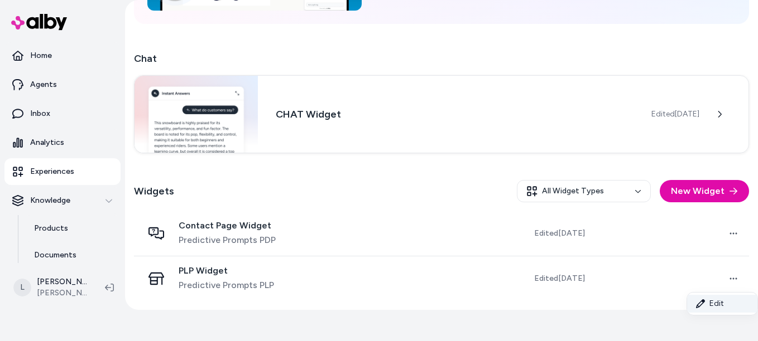
click at [713, 300] on link "Edit" at bounding box center [722, 304] width 70 height 18
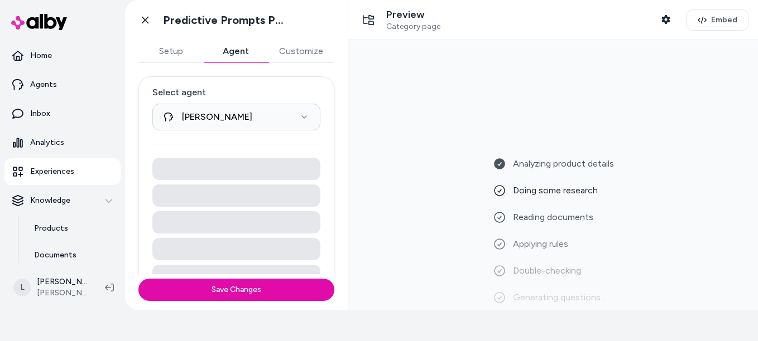
click at [233, 61] on button "Agent" at bounding box center [235, 51] width 65 height 22
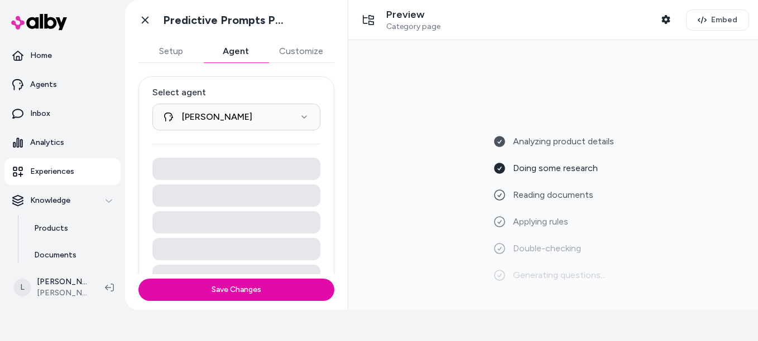
click at [295, 46] on button "Customize" at bounding box center [301, 51] width 66 height 22
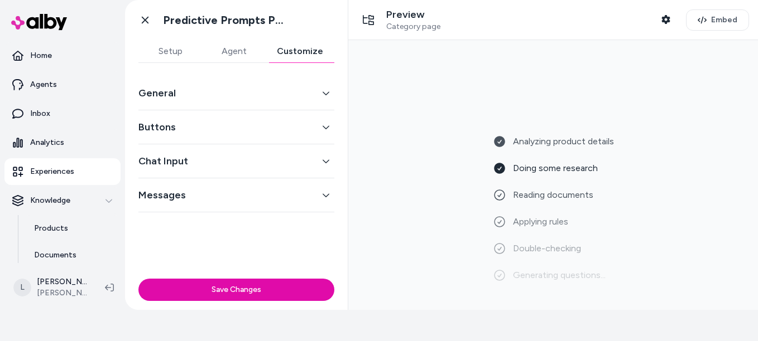
click at [171, 46] on button "Setup" at bounding box center [170, 51] width 64 height 22
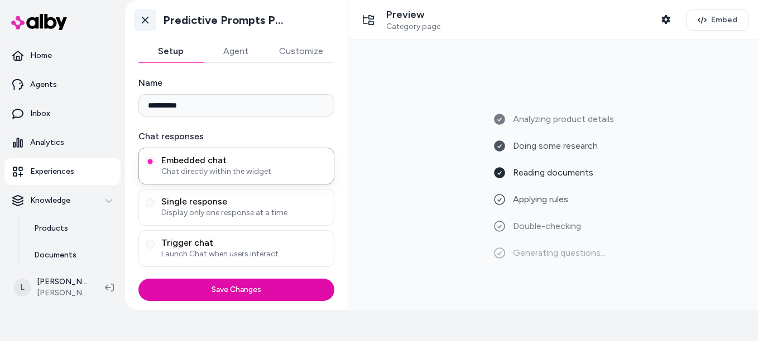
click at [146, 17] on icon at bounding box center [144, 20] width 11 height 11
